Goal: Transaction & Acquisition: Purchase product/service

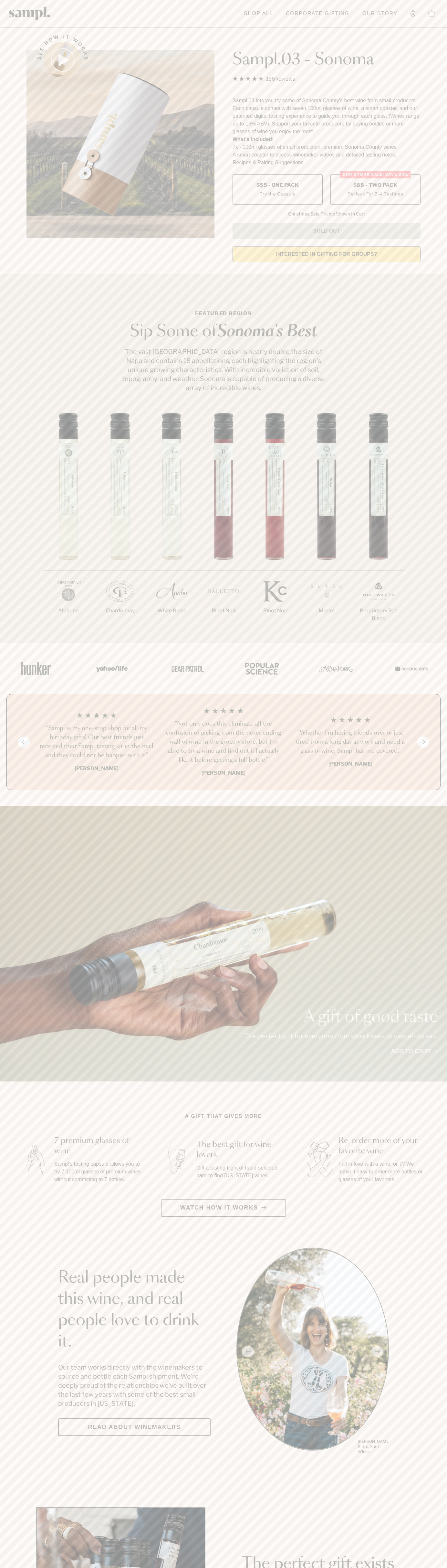
click at [375, 186] on span "$88 - Two Pack" at bounding box center [375, 185] width 44 height 7
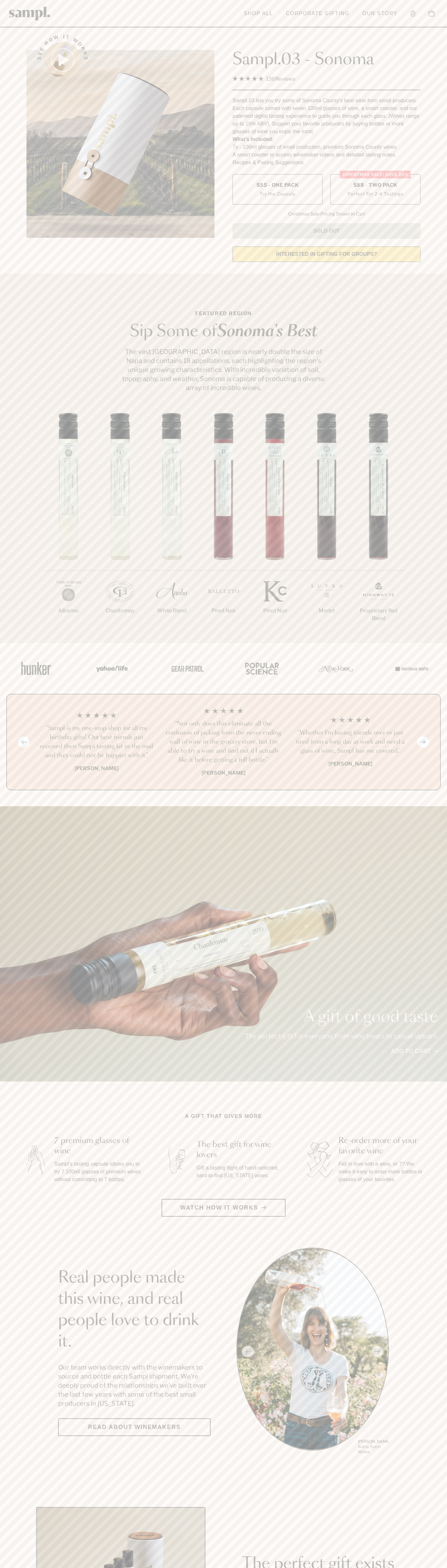
click at [96, 743] on h3 "“Sampl is my one-stop shop for all my birthday gifts! Our best friends just rec…" at bounding box center [96, 741] width 116 height 36
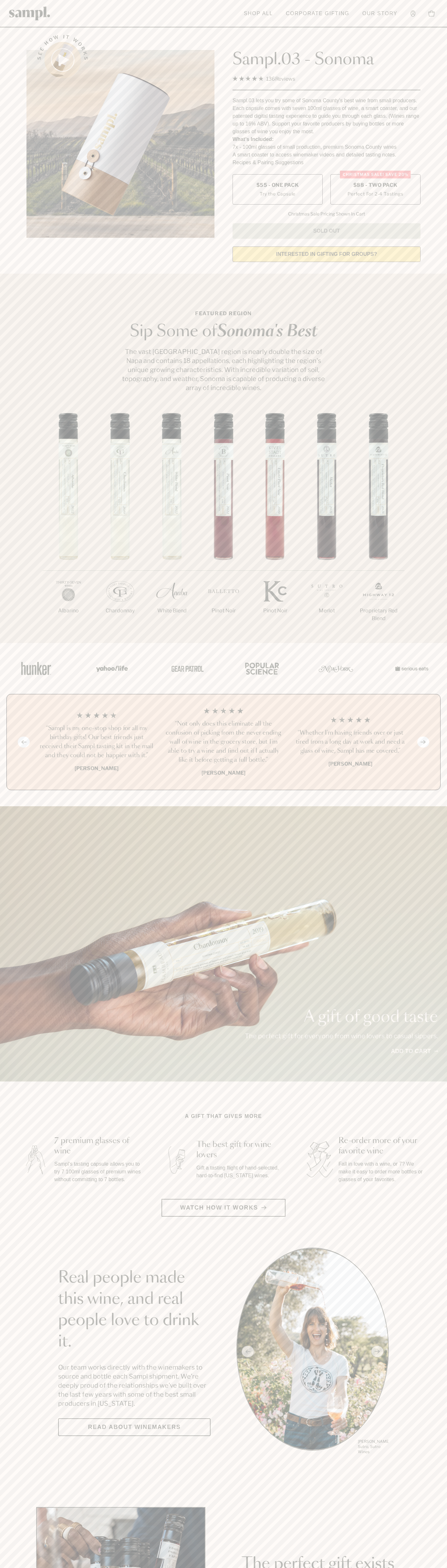
click at [63, 4] on header "Toggle navigation menu Shop All Corporate Gifting Our Story Account Story Shop …" at bounding box center [224, 13] width 447 height 27
click at [434, 219] on section "See how it works Sampl.03 - Sonoma 4.9 Rated 4.9 out of 5 stars 136 Reviews Cli…" at bounding box center [224, 146] width 447 height 241
click at [167, 1567] on html "Skip to main content Toggle navigation menu Shop All Corporate Gifting Our Stor…" at bounding box center [224, 1513] width 447 height 3026
click at [29, 401] on section "Featured Region Sip Some of Sonoma's Best The vast Sonoma County region is near…" at bounding box center [224, 458] width 447 height 369
click at [375, 190] on label "Christmas SALE! Save 20% $88 - Two Pack Perfect For 2-4 Tastings" at bounding box center [375, 189] width 90 height 30
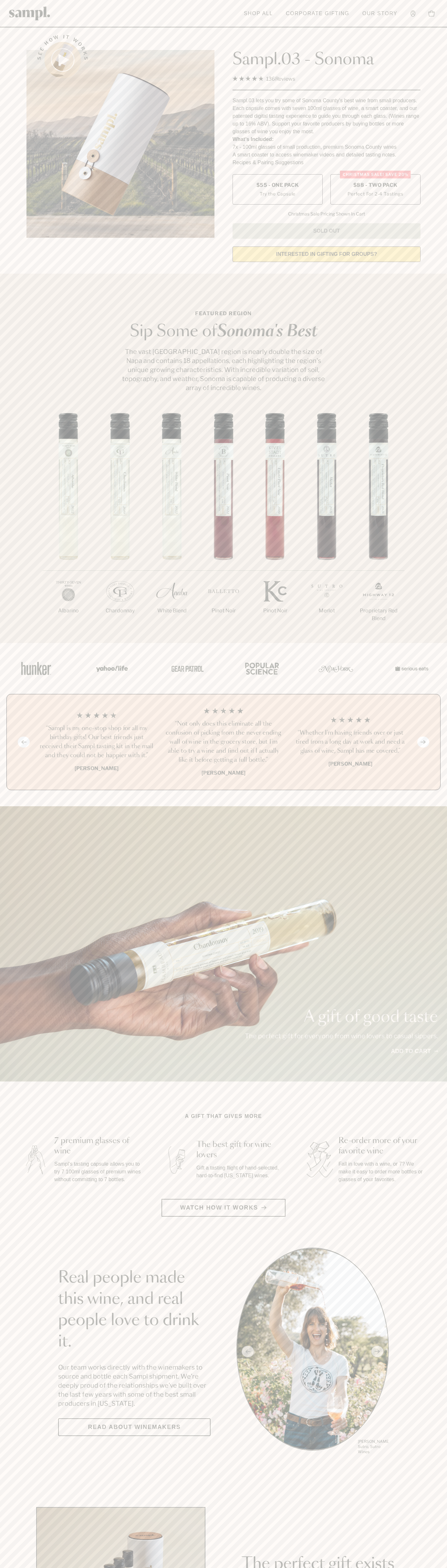
click at [96, 743] on h3 "“Sampl is my one-stop shop for all my birthday gifts! Our best friends just rec…" at bounding box center [96, 741] width 116 height 36
